Goal: Task Accomplishment & Management: Manage account settings

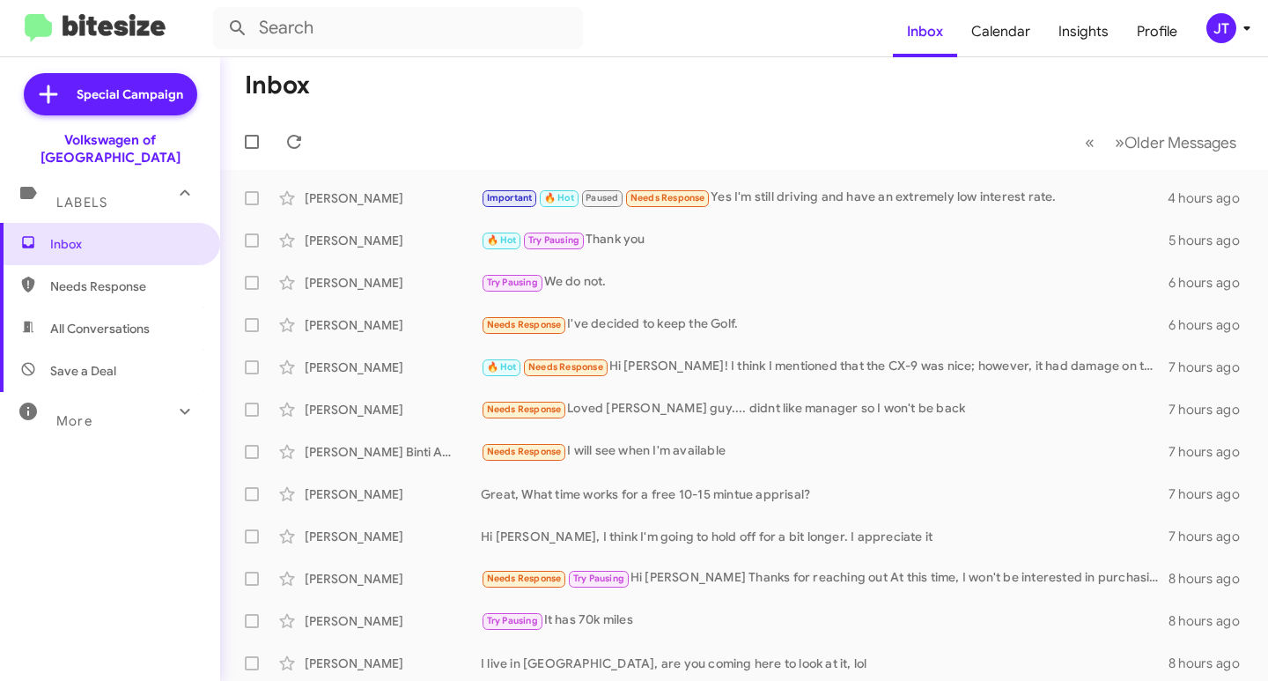
click at [1232, 26] on div "JT" at bounding box center [1221, 28] width 30 height 30
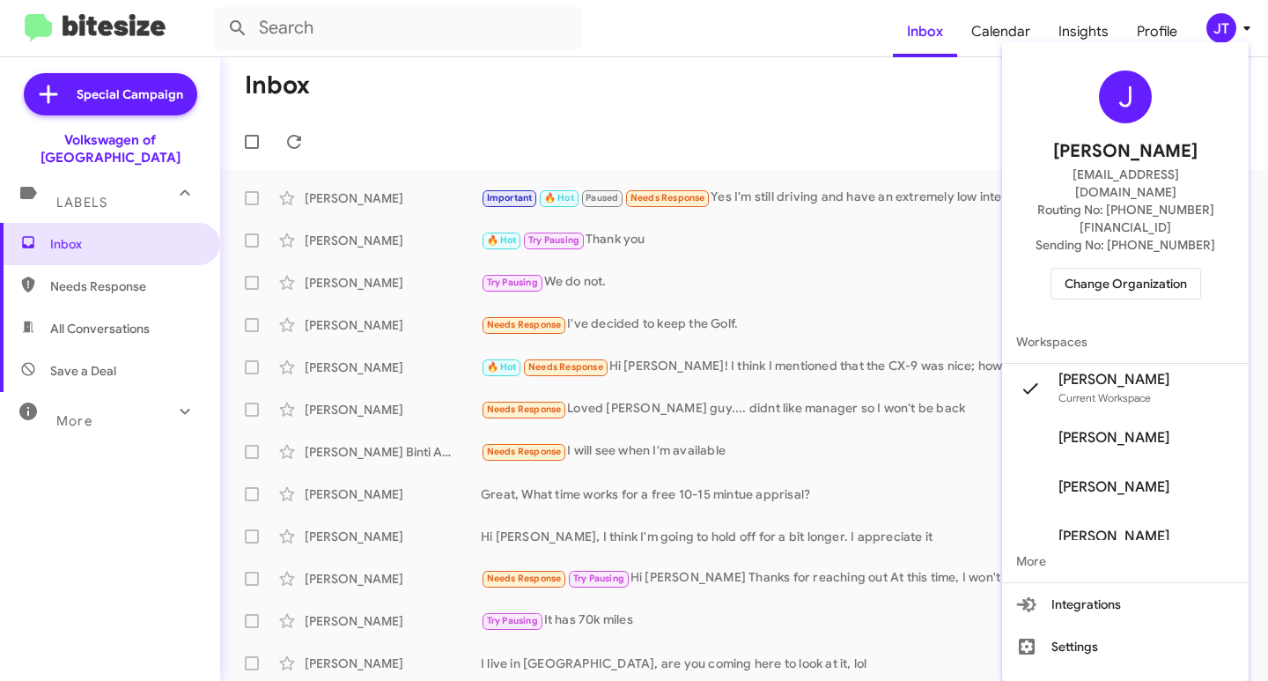
scroll to position [1, 0]
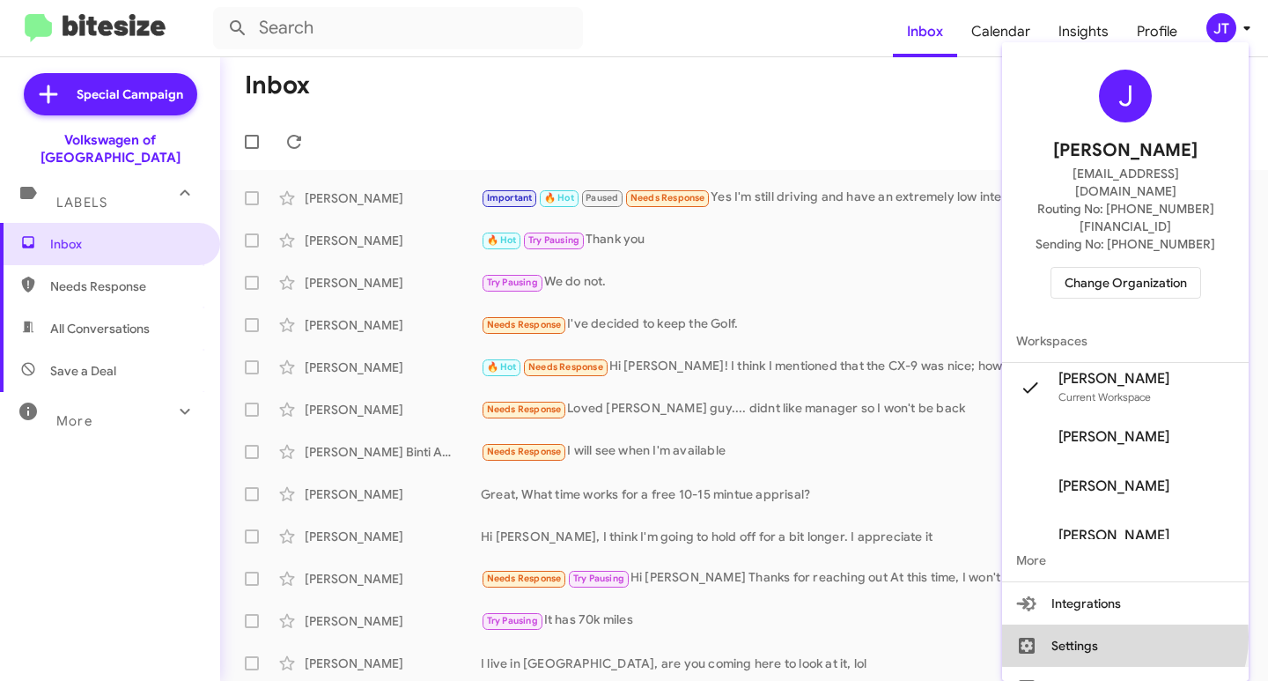
click at [1141, 624] on button "Settings" at bounding box center [1125, 645] width 247 height 42
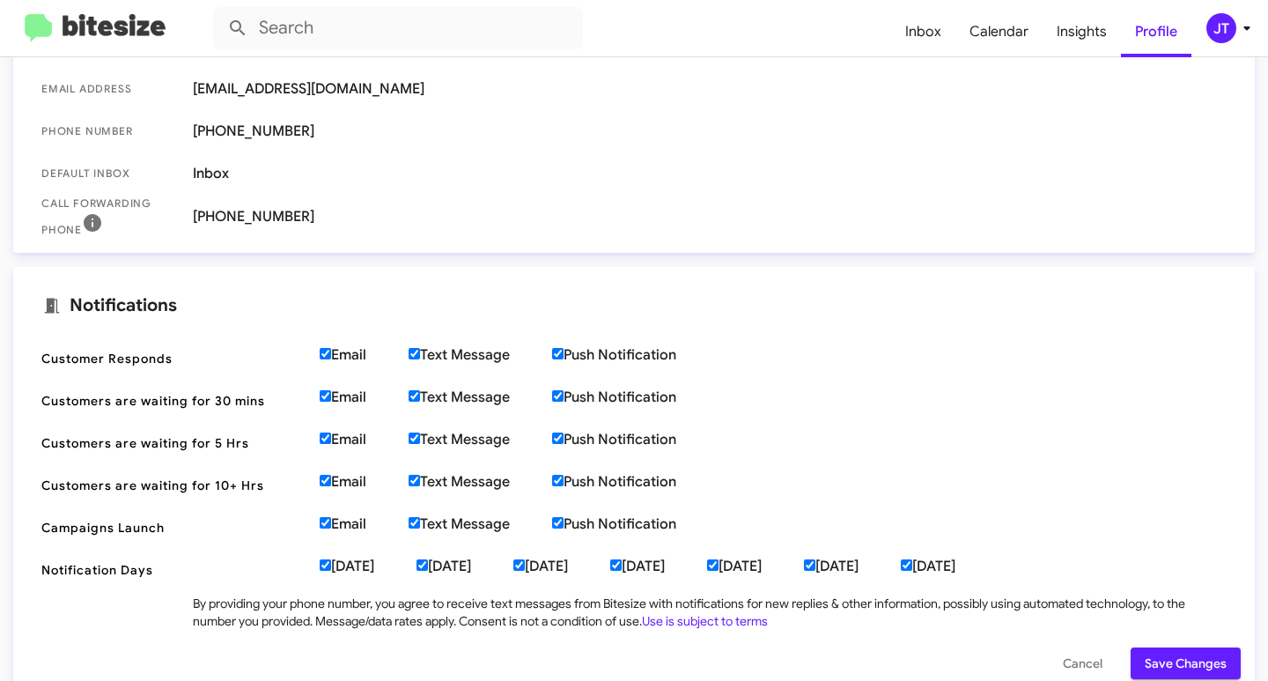
scroll to position [440, 0]
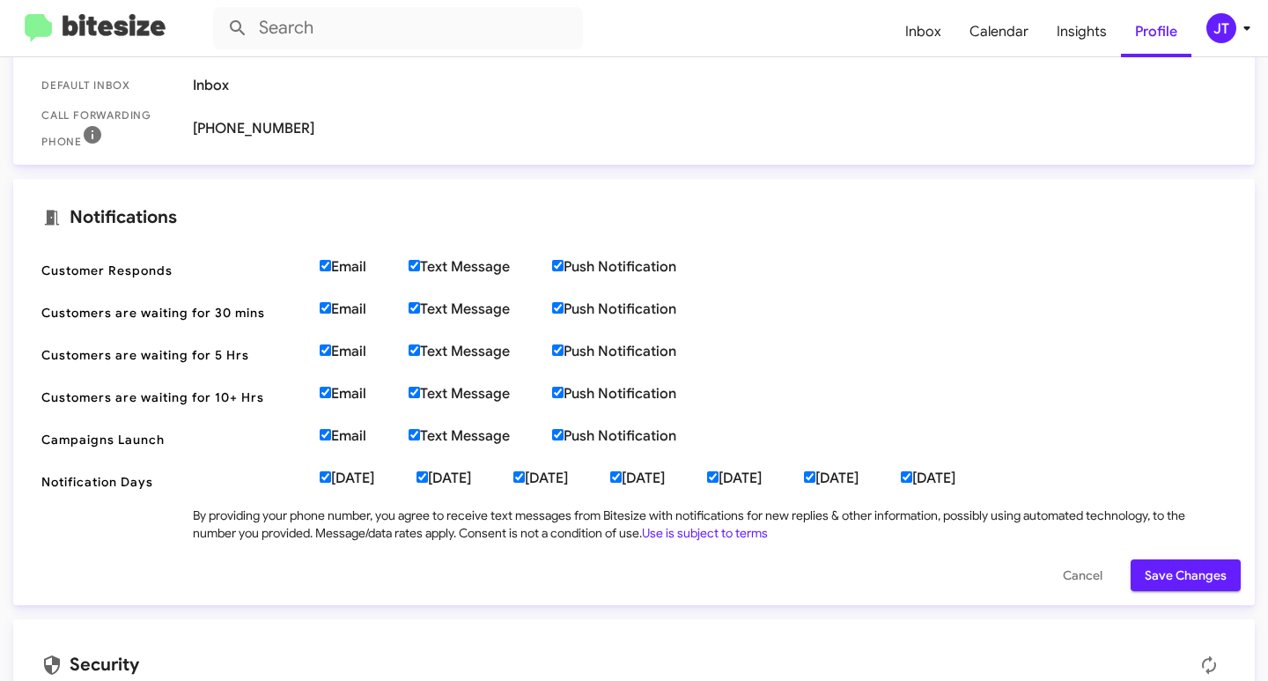
click at [328, 261] on input "Email" at bounding box center [325, 265] width 11 height 11
checkbox input "false"
click at [326, 304] on input "Email" at bounding box center [325, 307] width 11 height 11
checkbox input "false"
click at [326, 353] on input "Email" at bounding box center [325, 349] width 11 height 11
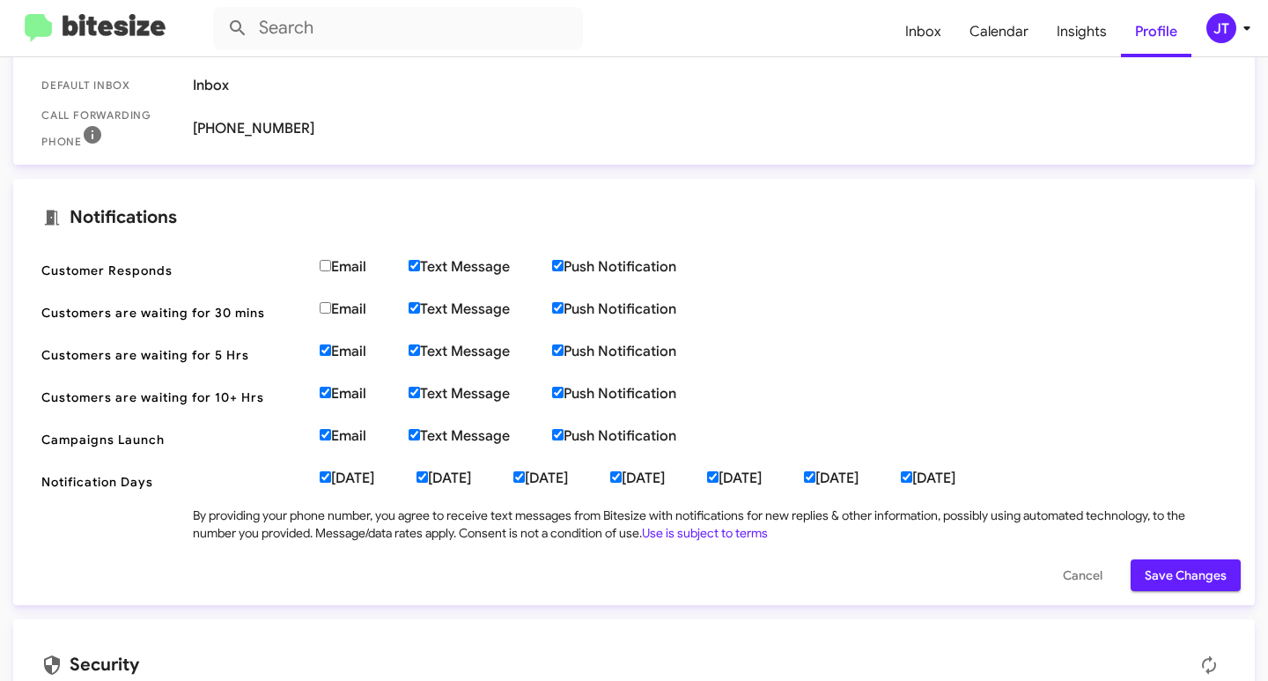
checkbox input "false"
click at [325, 401] on label "Email" at bounding box center [364, 394] width 89 height 18
click at [325, 398] on input "Email" at bounding box center [325, 392] width 11 height 11
click at [328, 395] on input "Email" at bounding box center [325, 392] width 11 height 11
checkbox input "true"
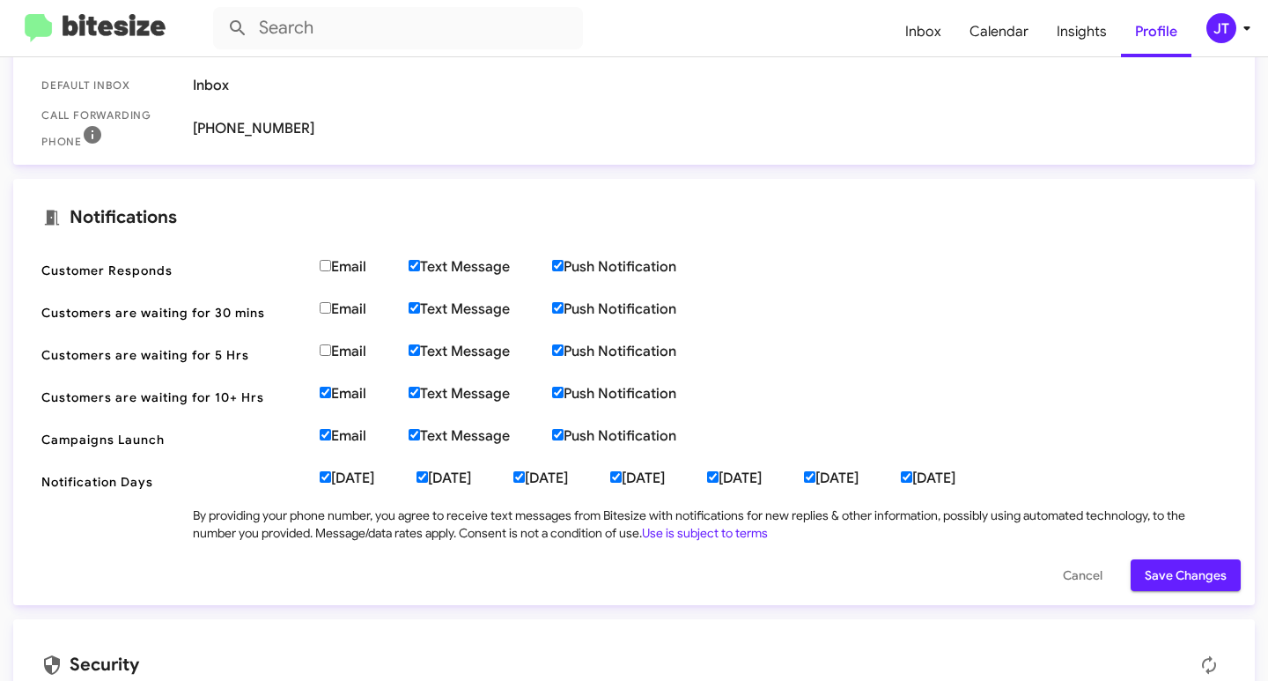
click at [328, 357] on label "Email" at bounding box center [364, 352] width 89 height 18
click at [328, 356] on input "Email" at bounding box center [325, 349] width 11 height 11
checkbox input "true"
click at [1148, 574] on span "Save Changes" at bounding box center [1186, 575] width 82 height 32
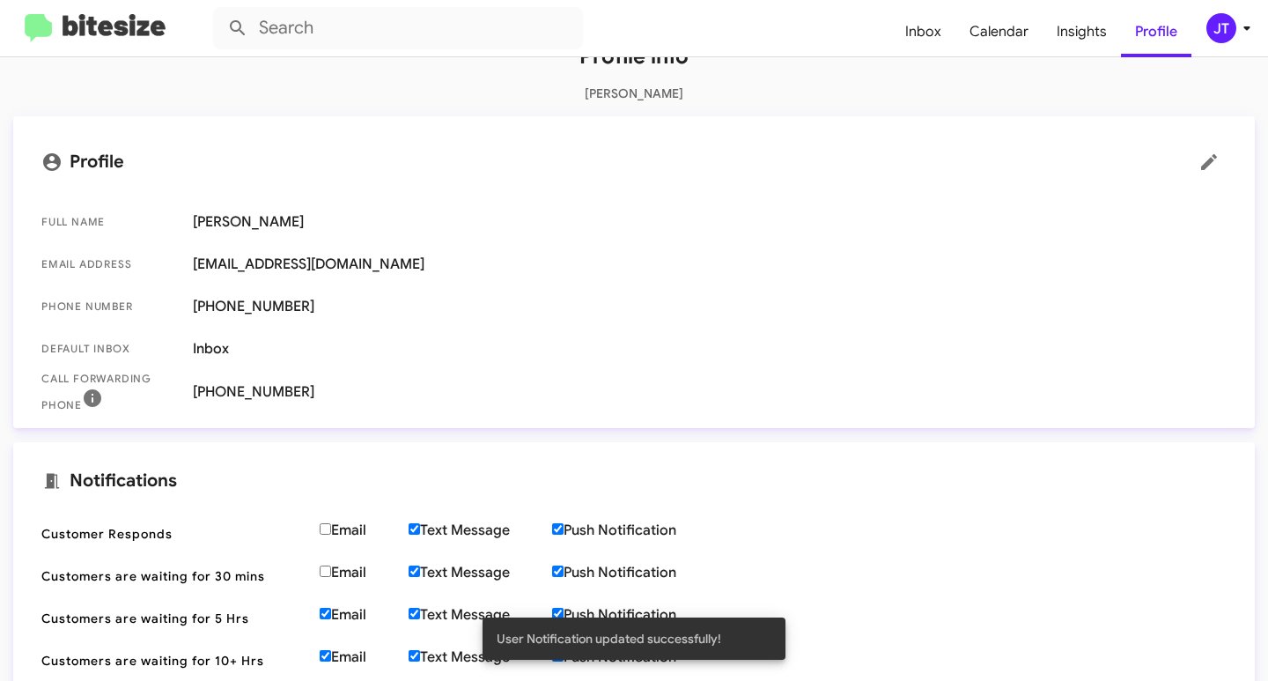
scroll to position [0, 0]
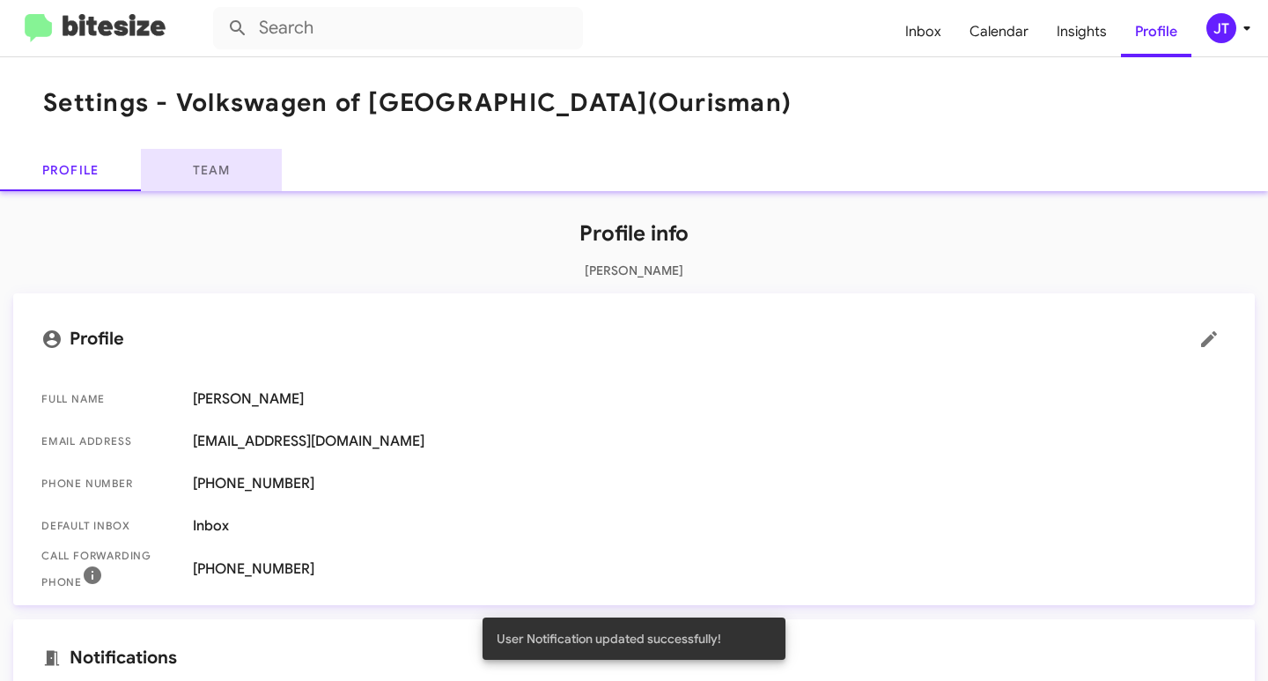
click at [190, 164] on link "Team" at bounding box center [211, 170] width 141 height 42
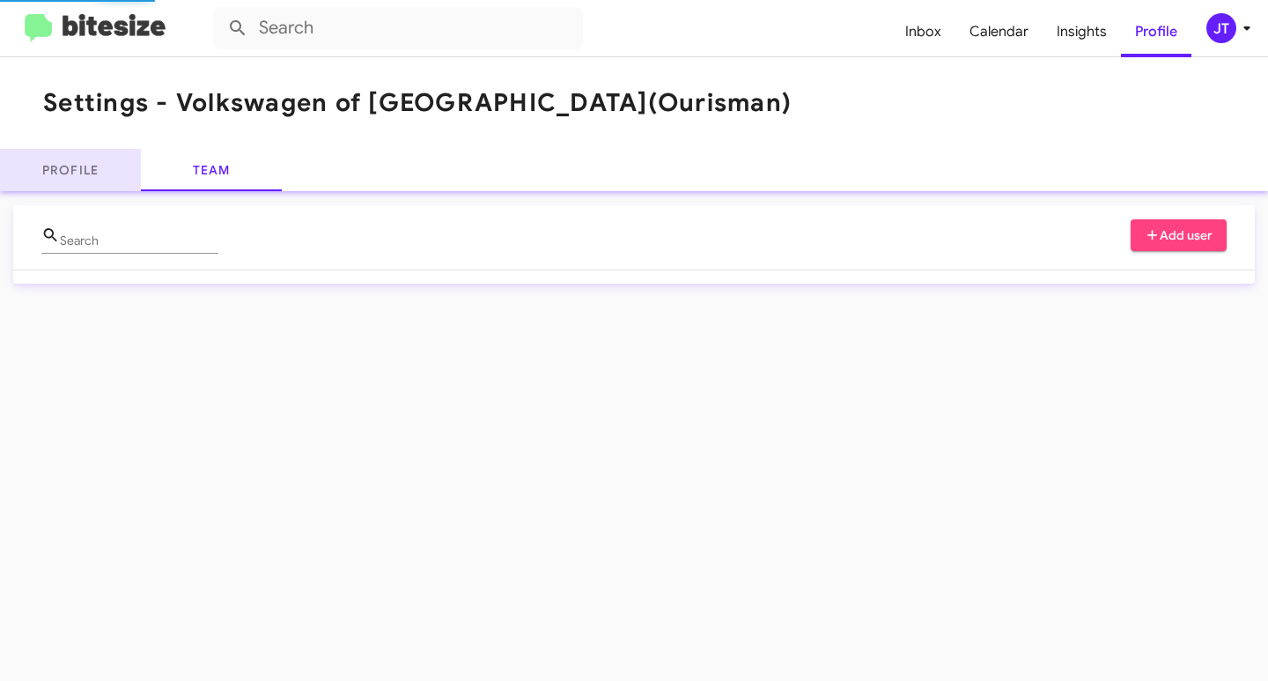
click at [81, 162] on link "Profile" at bounding box center [70, 170] width 141 height 42
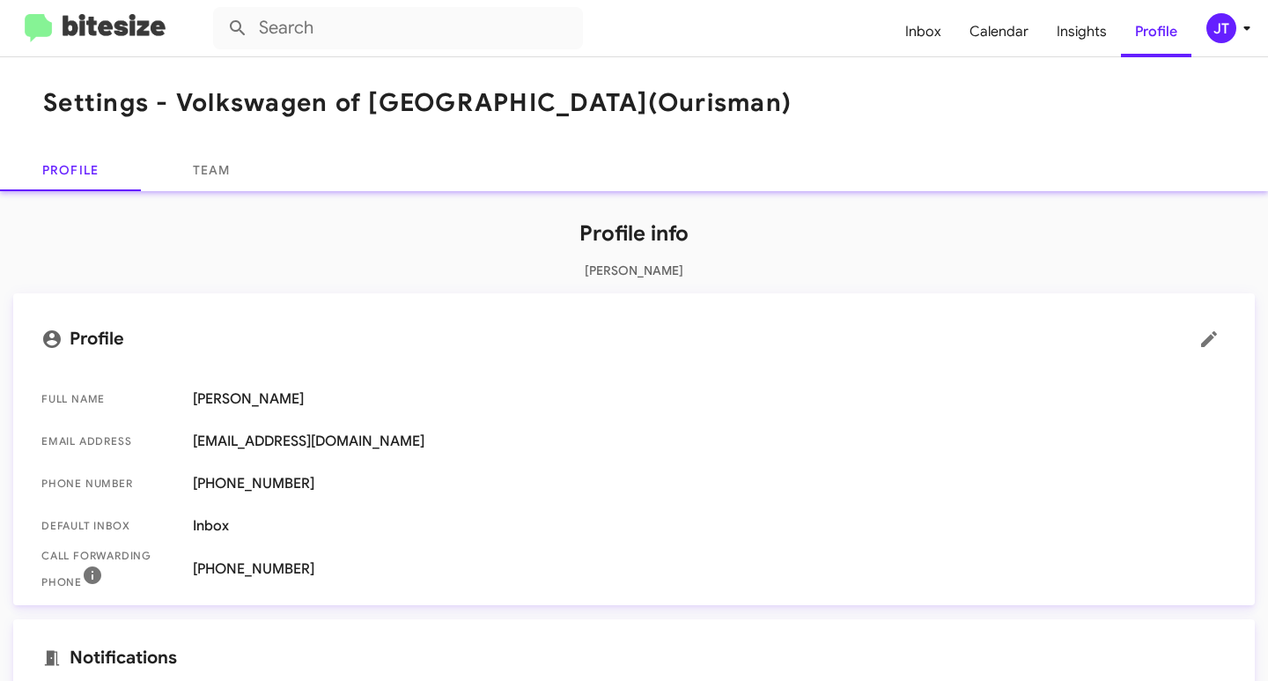
click at [88, 35] on img at bounding box center [95, 28] width 141 height 29
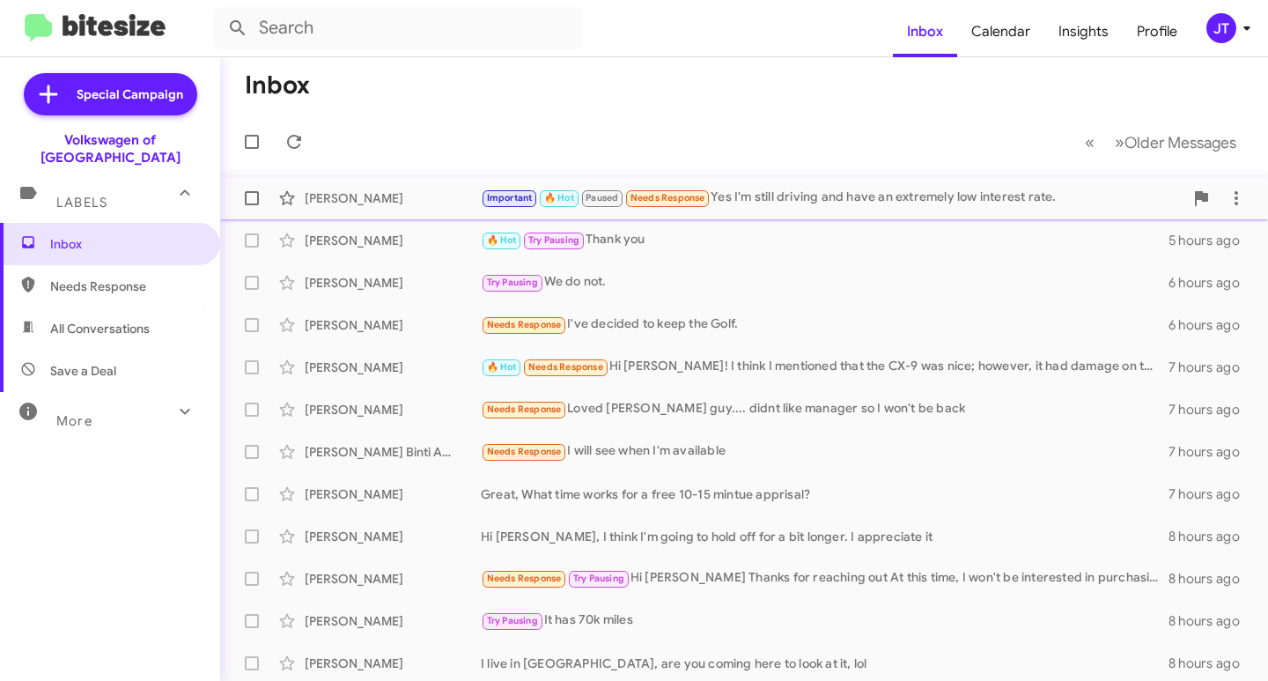
click at [820, 205] on div "Important 🔥 Hot Paused Needs Response Yes I'm still driving and have an extreme…" at bounding box center [832, 198] width 703 height 20
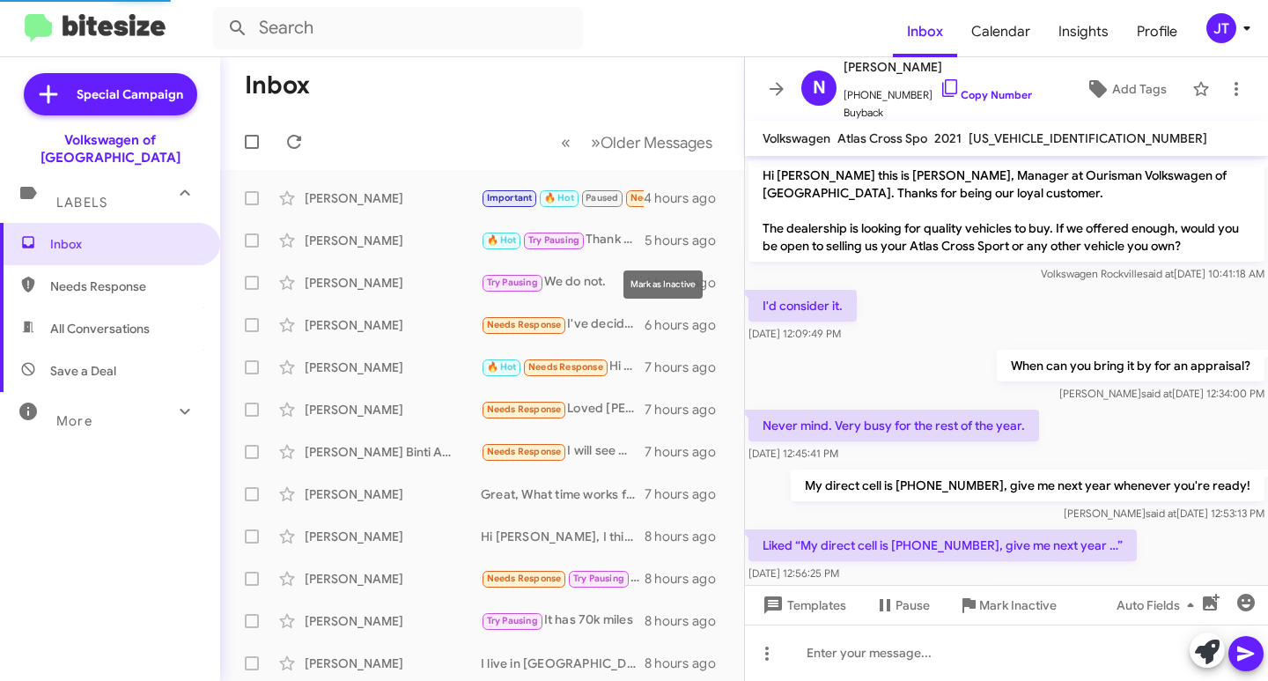
scroll to position [326, 0]
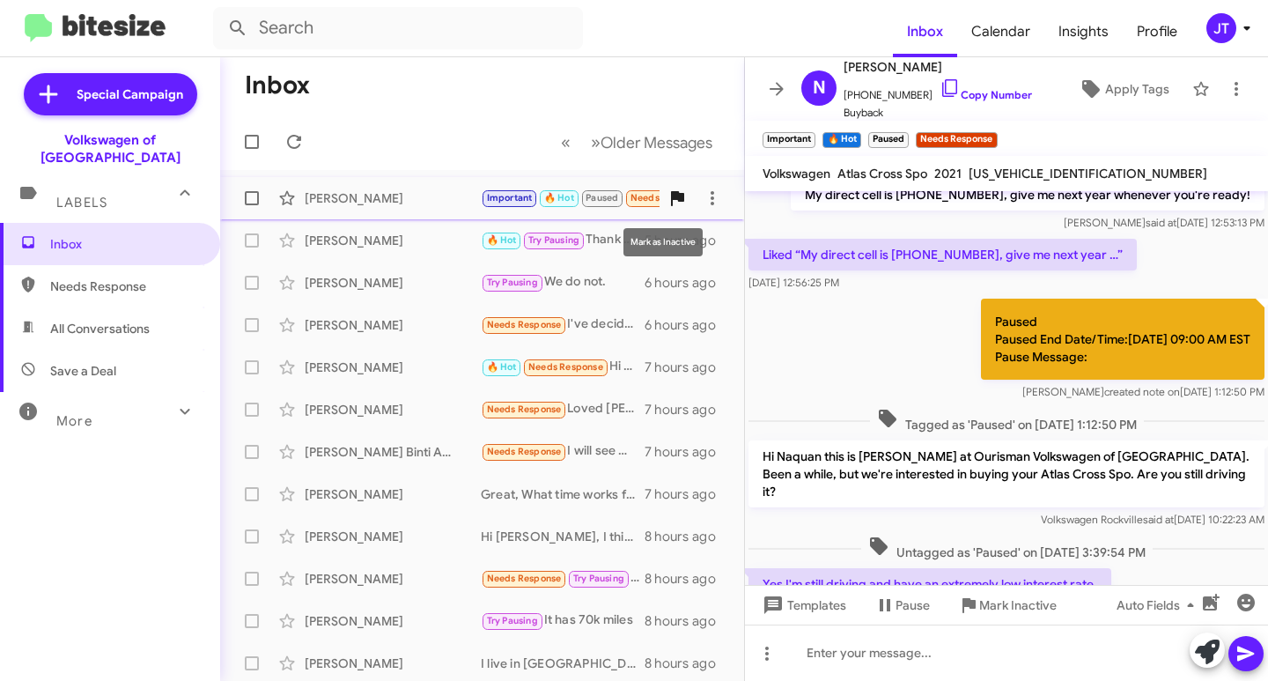
click at [671, 200] on icon at bounding box center [677, 198] width 13 height 15
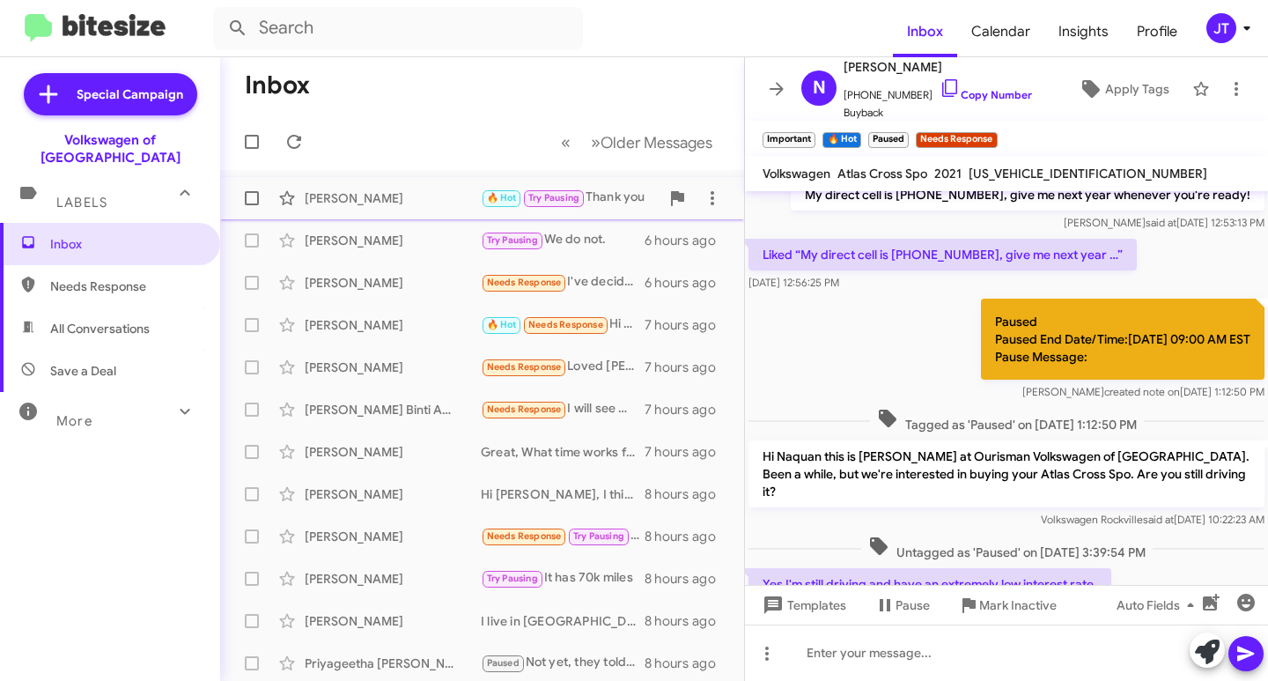
click at [379, 193] on div "[PERSON_NAME]" at bounding box center [393, 198] width 176 height 18
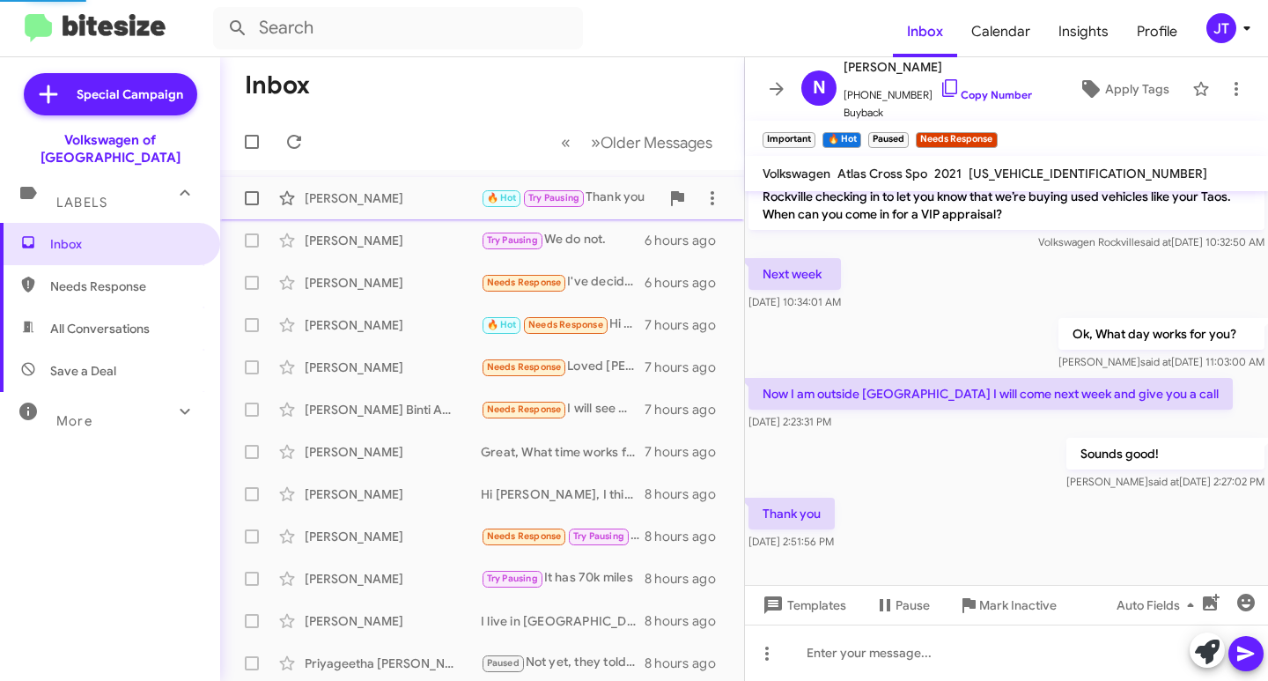
scroll to position [162, 0]
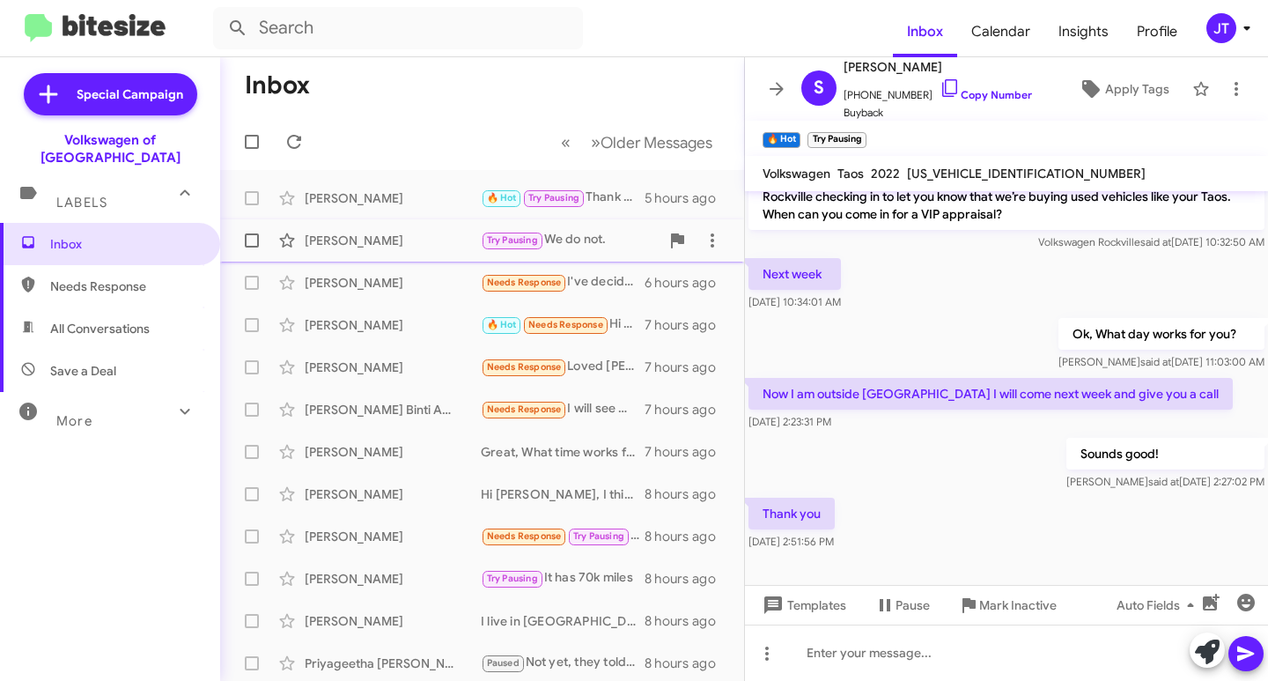
click at [399, 247] on div "[PERSON_NAME]" at bounding box center [393, 241] width 176 height 18
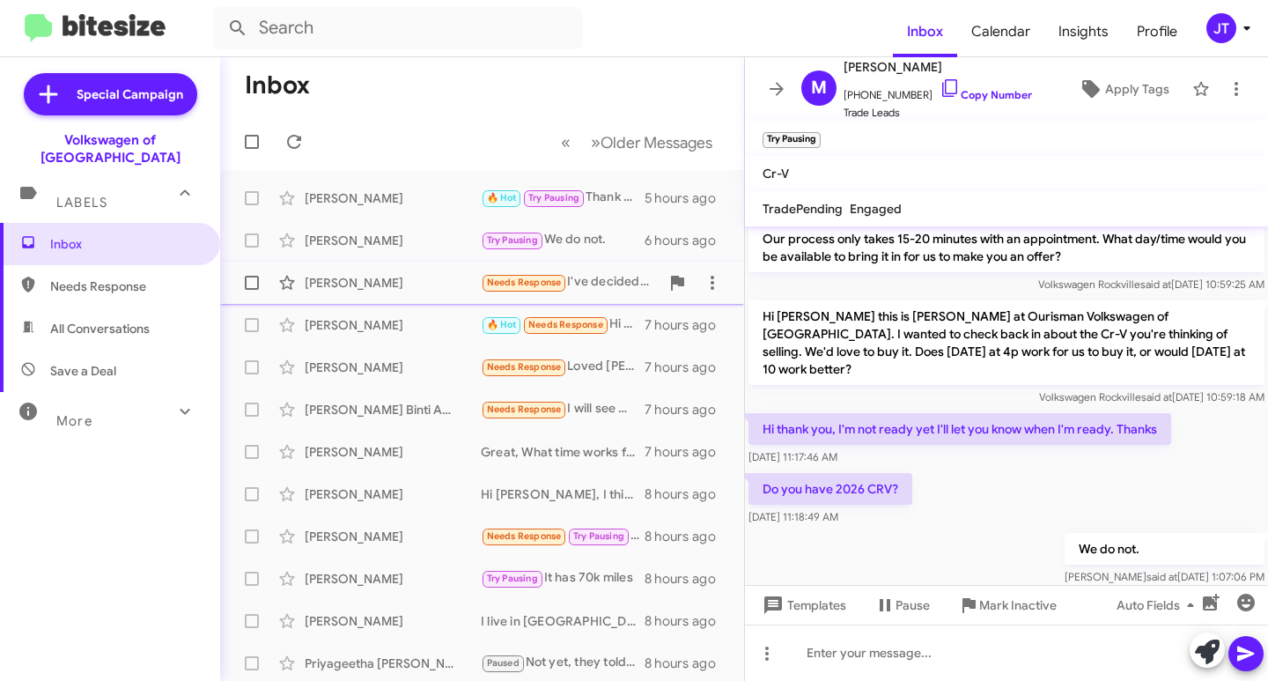
click at [387, 281] on div "[PERSON_NAME]" at bounding box center [393, 283] width 176 height 18
